Goal: Information Seeking & Learning: Check status

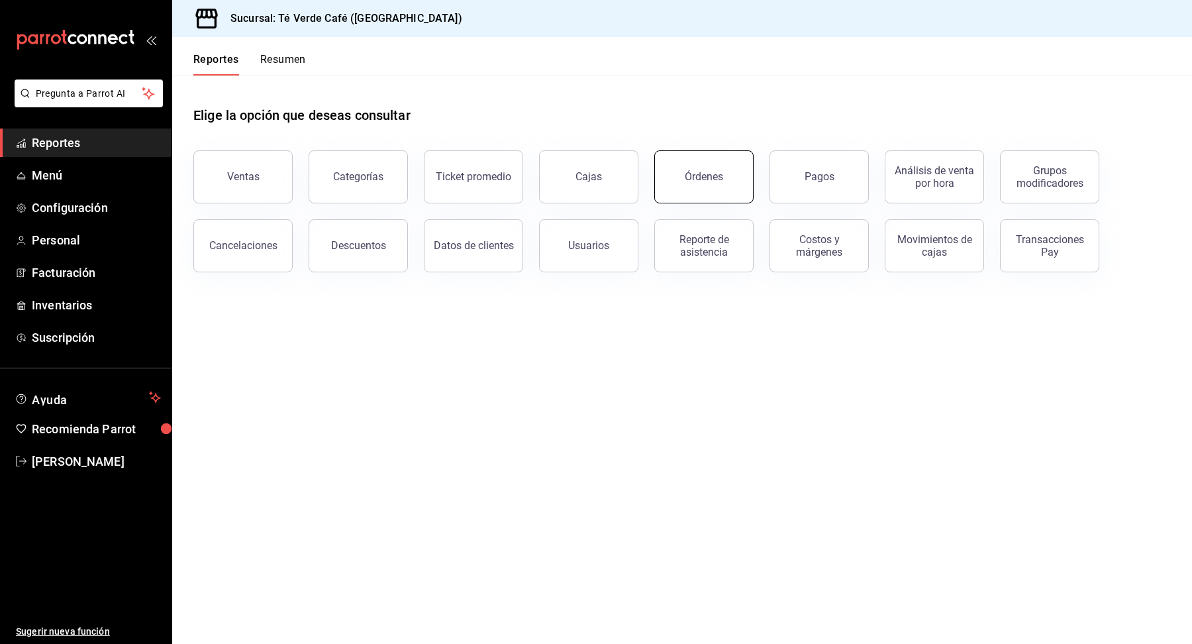
scroll to position [15371, 0]
click at [719, 180] on div "Órdenes" at bounding box center [704, 176] width 38 height 13
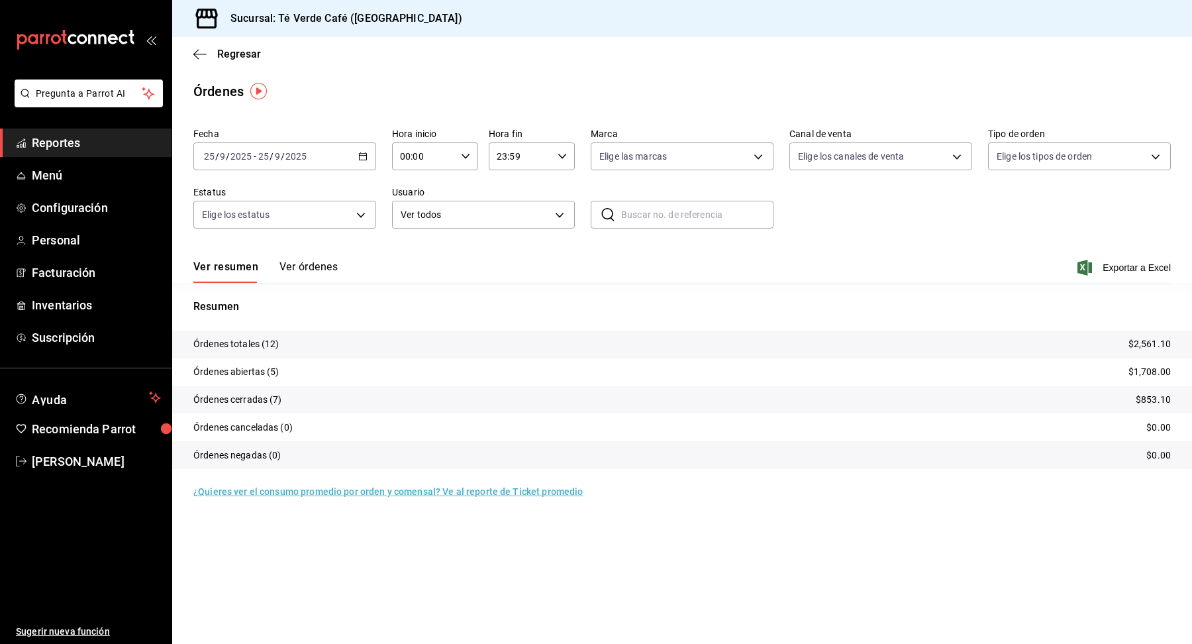
click at [315, 268] on button "Ver órdenes" at bounding box center [308, 271] width 58 height 23
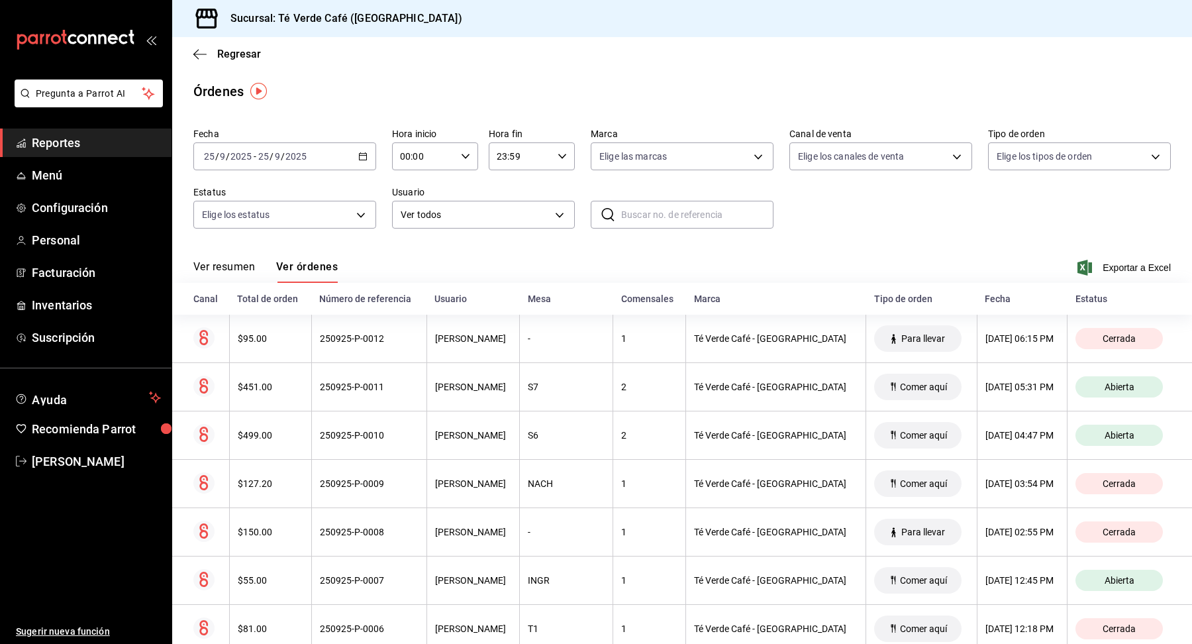
click at [91, 142] on span "Reportes" at bounding box center [96, 143] width 129 height 18
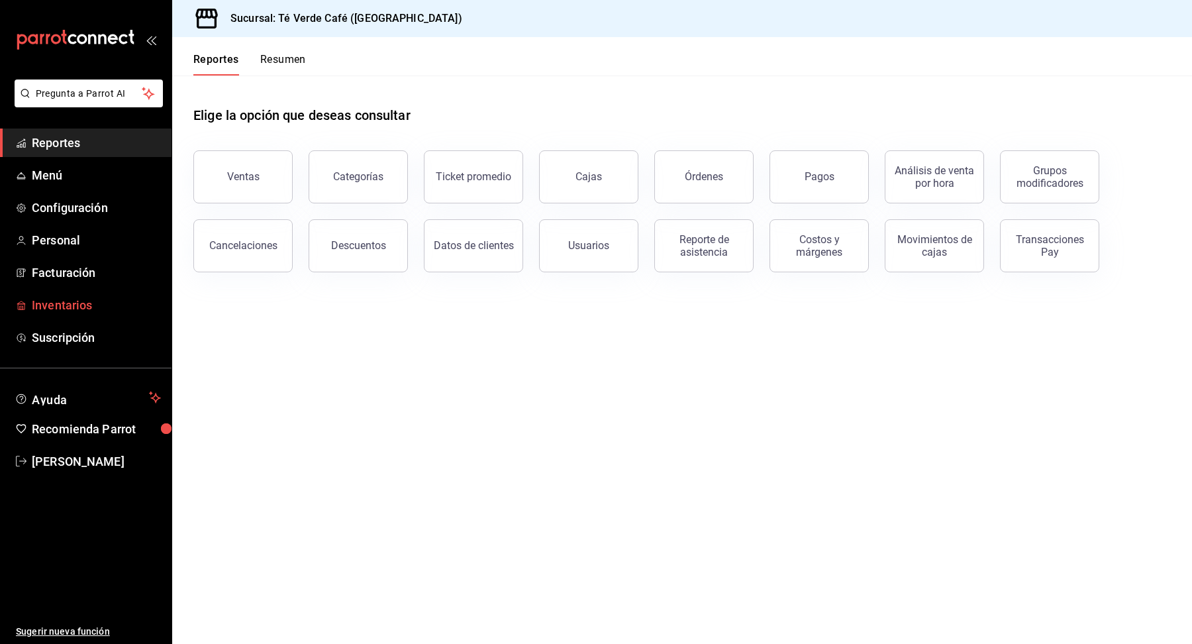
click at [74, 305] on span "Inventarios" at bounding box center [96, 305] width 129 height 18
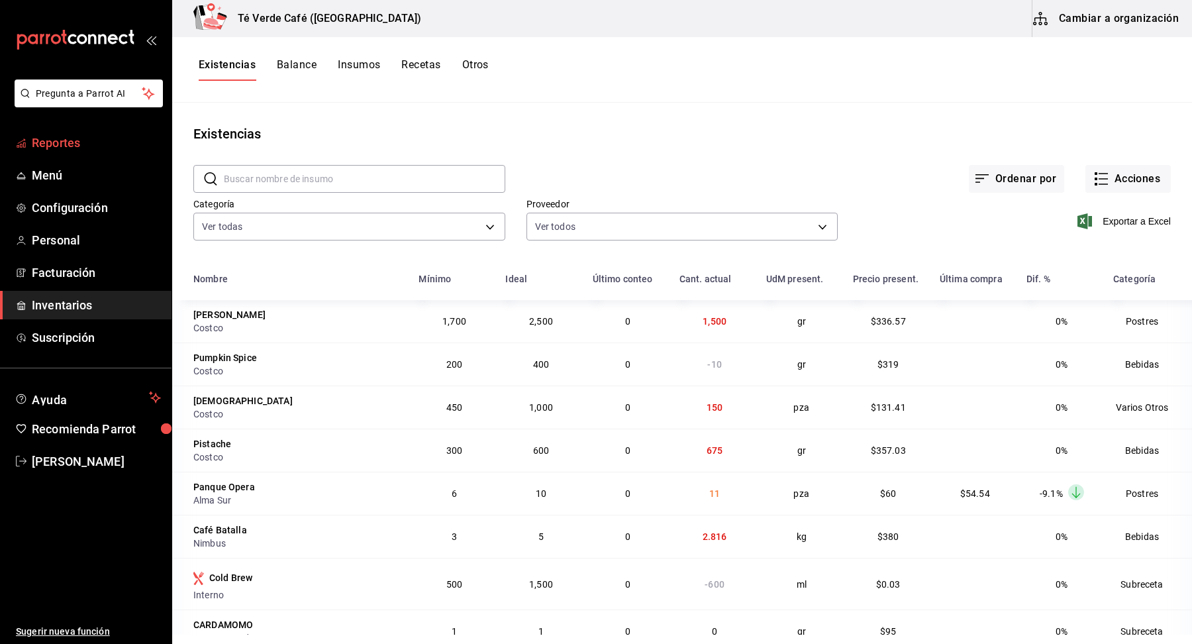
click at [72, 138] on span "Reportes" at bounding box center [96, 143] width 129 height 18
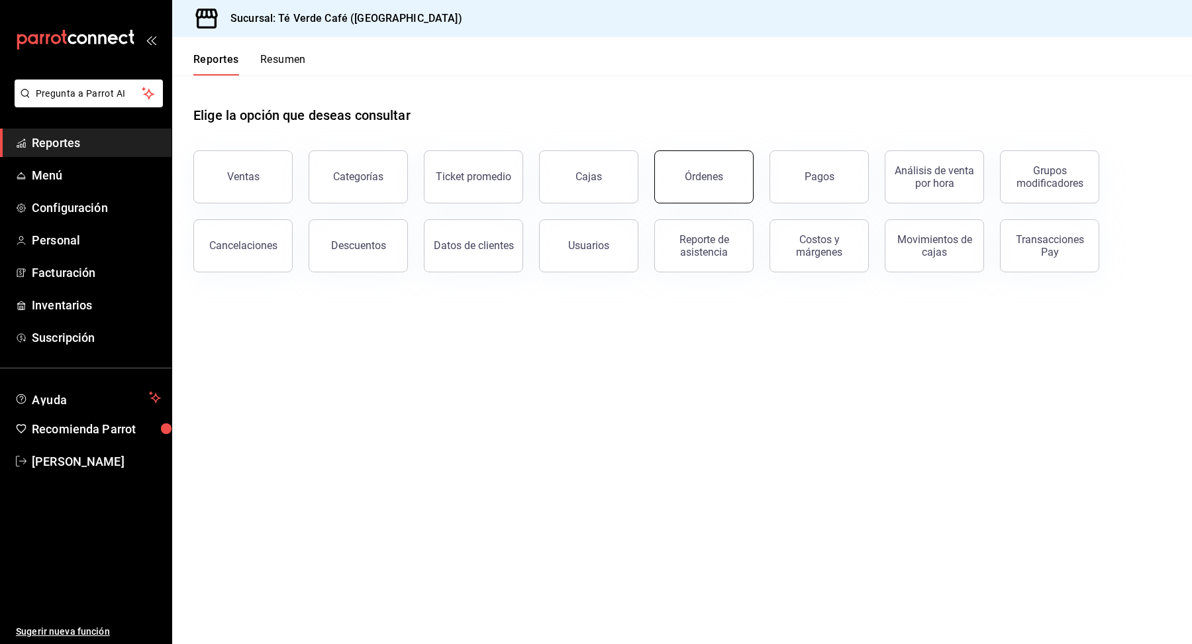
click at [735, 179] on button "Órdenes" at bounding box center [703, 176] width 99 height 53
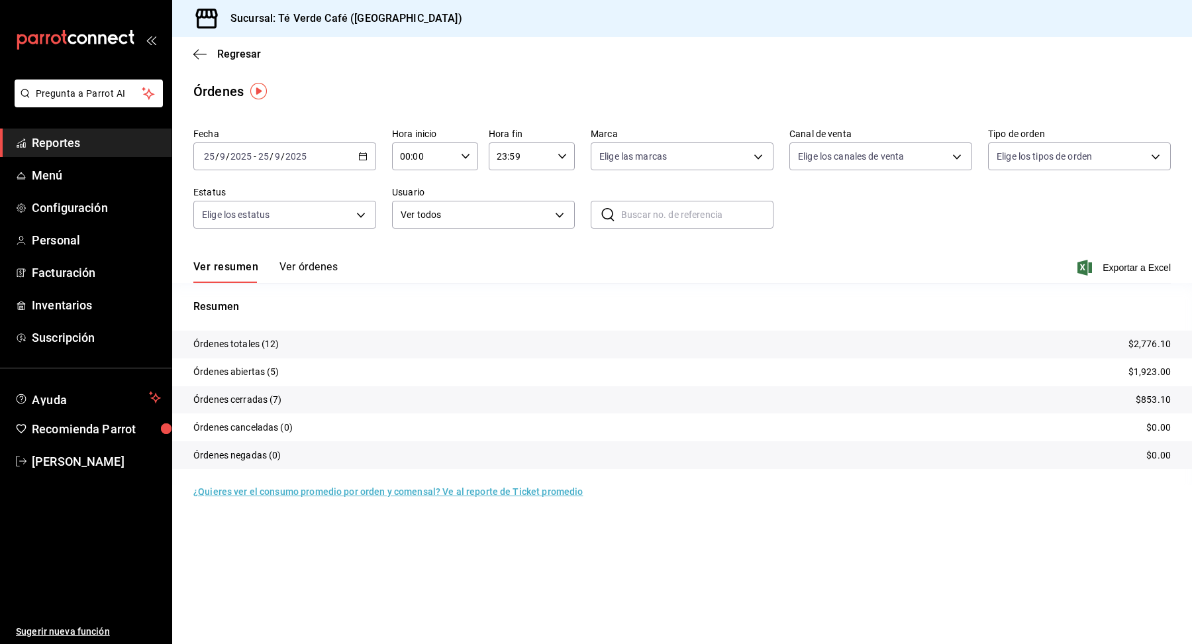
click at [330, 265] on button "Ver órdenes" at bounding box center [308, 271] width 58 height 23
